Goal: Navigation & Orientation: Find specific page/section

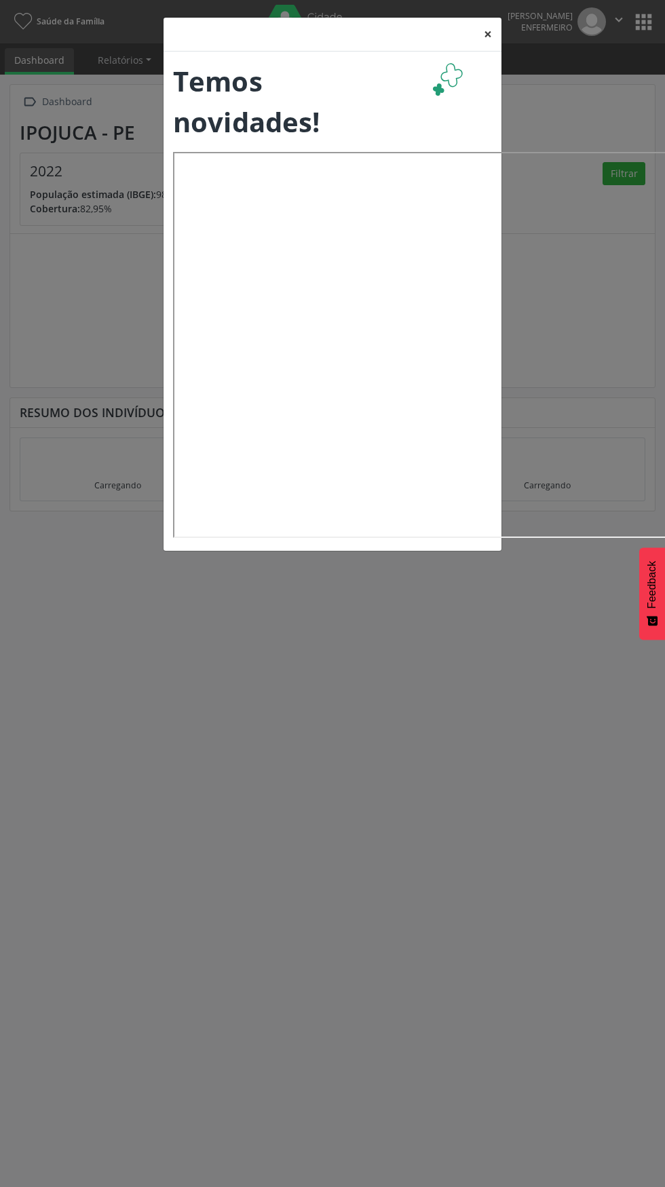
click at [488, 33] on button "×" at bounding box center [487, 34] width 27 height 33
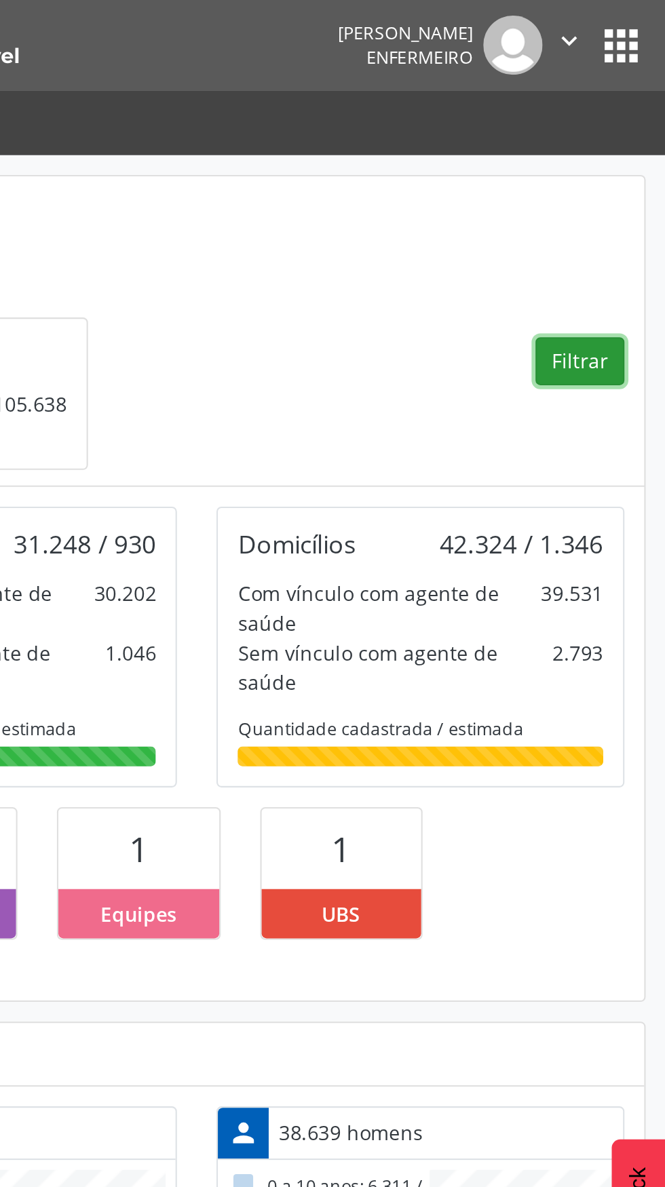
click at [615, 177] on button "Filtrar" at bounding box center [623, 173] width 43 height 23
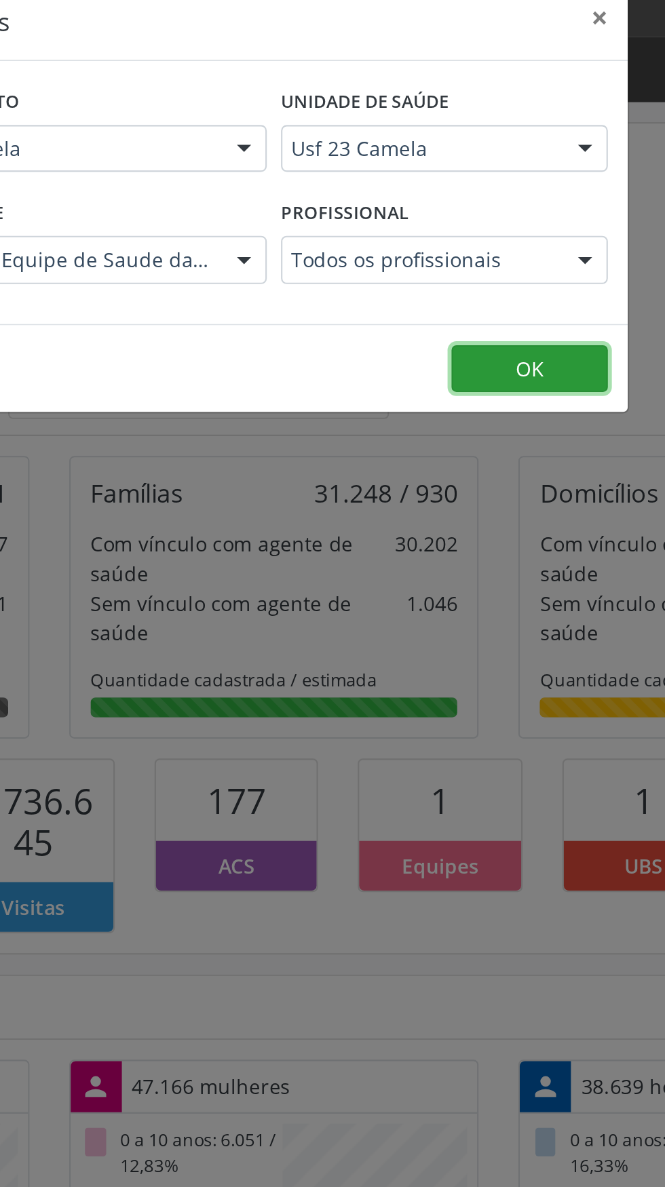
click at [439, 203] on button "OK" at bounding box center [454, 202] width 75 height 23
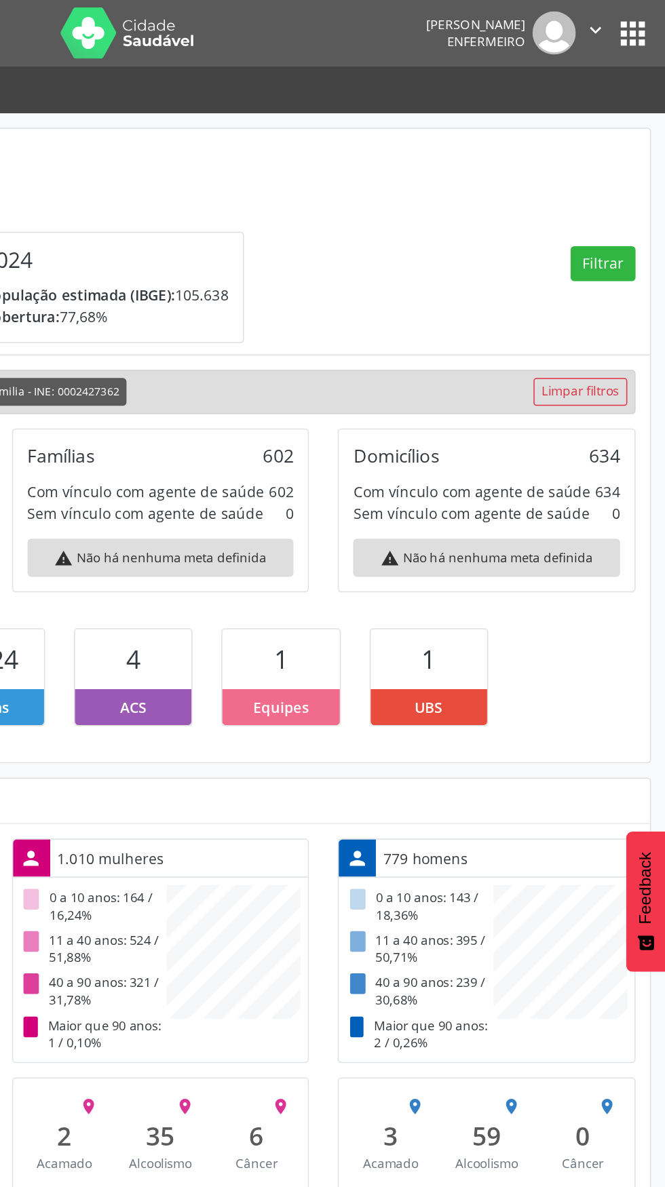
click at [647, 27] on button "apps" at bounding box center [644, 22] width 24 height 24
click at [655, 25] on button "apps" at bounding box center [644, 22] width 24 height 24
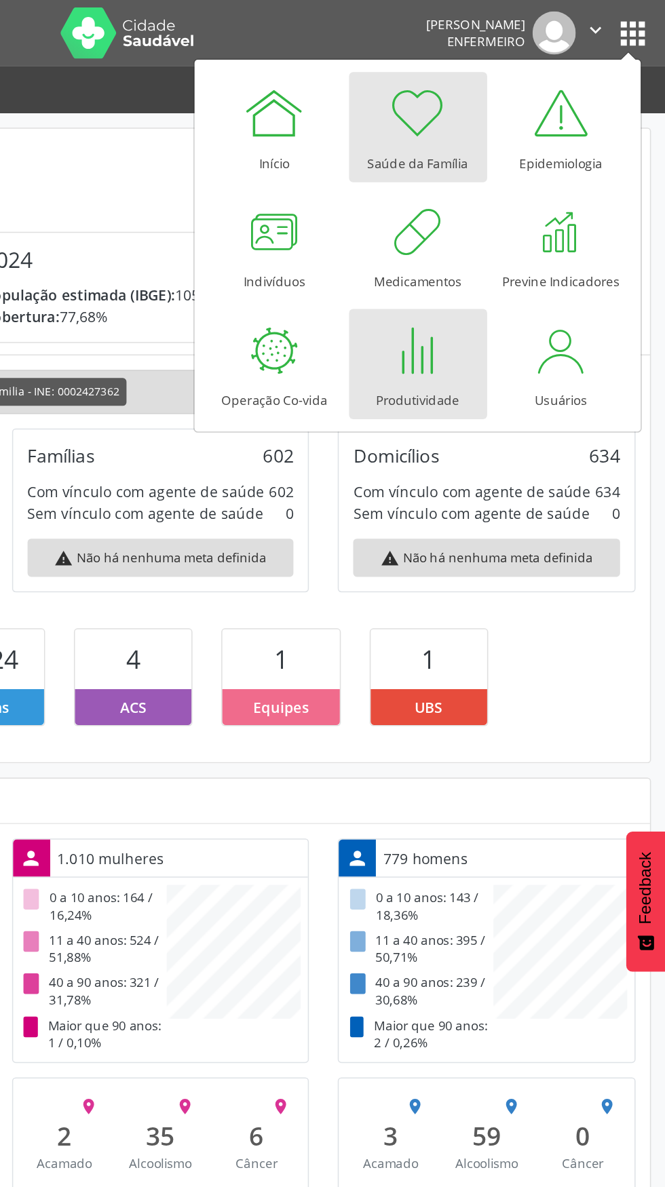
click at [495, 238] on div at bounding box center [502, 230] width 41 height 41
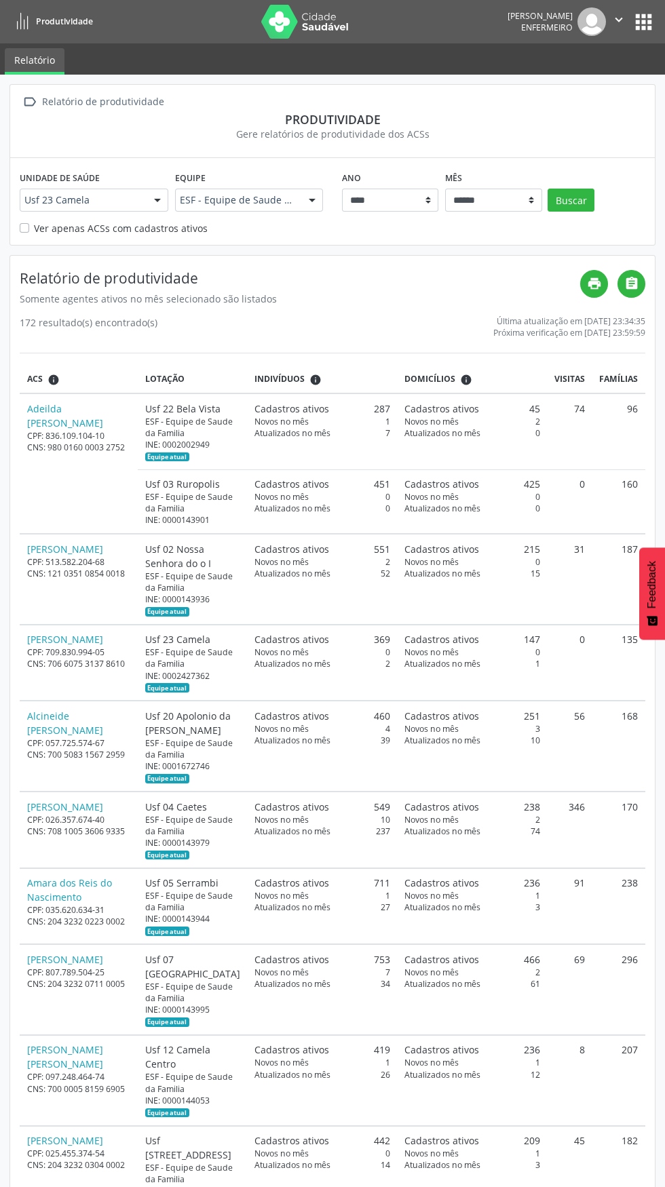
click at [642, 21] on button "apps" at bounding box center [644, 22] width 24 height 24
click at [643, 26] on button "apps" at bounding box center [644, 22] width 24 height 24
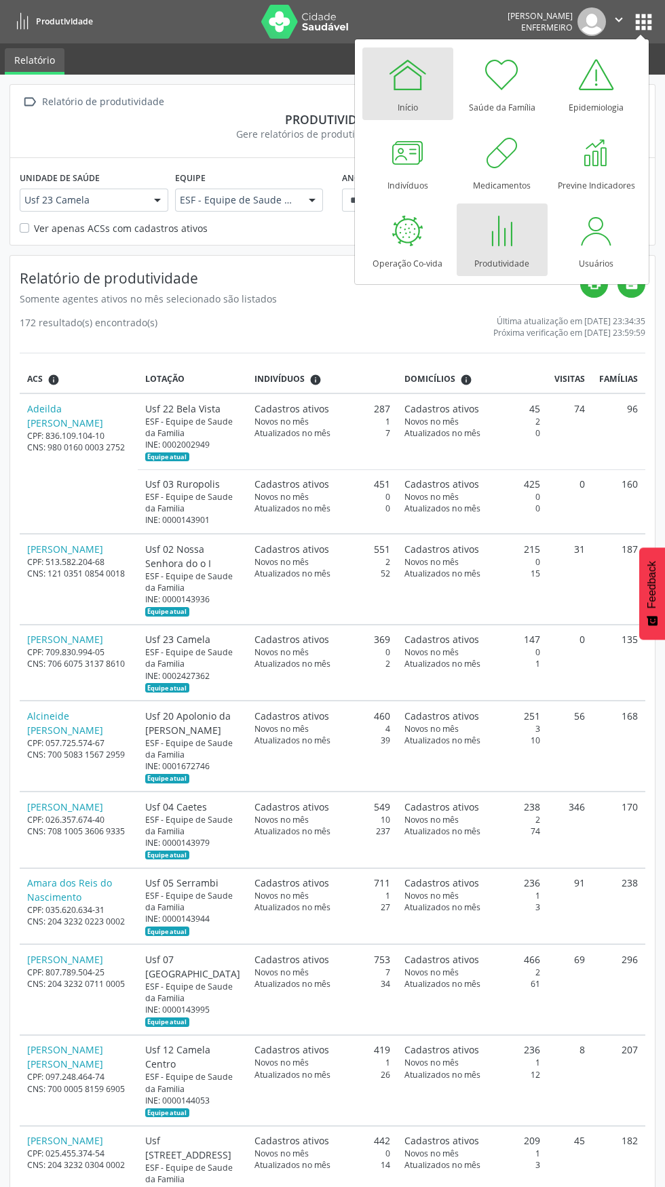
click at [403, 98] on div "Início" at bounding box center [408, 104] width 20 height 18
